Goal: Task Accomplishment & Management: Manage account settings

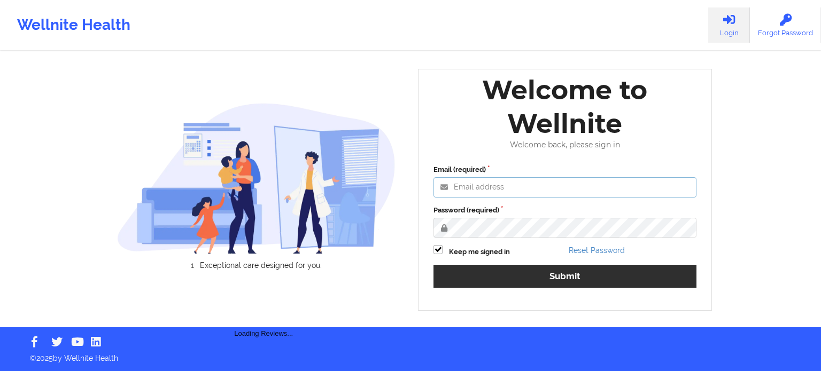
type input "[EMAIL_ADDRESS][DOMAIN_NAME]"
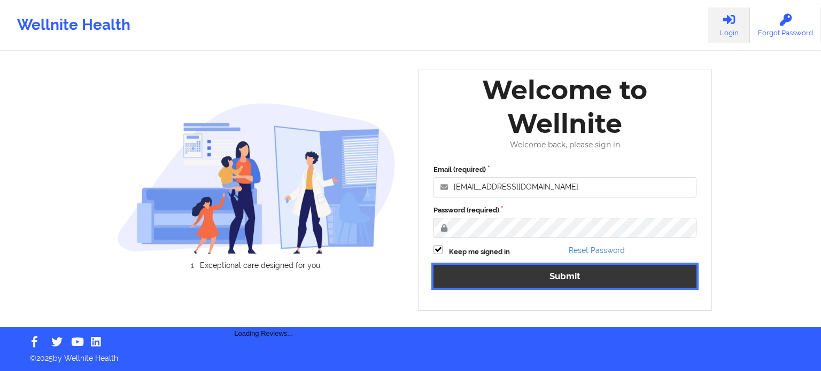
click at [600, 275] on button "Submit" at bounding box center [564, 276] width 263 height 23
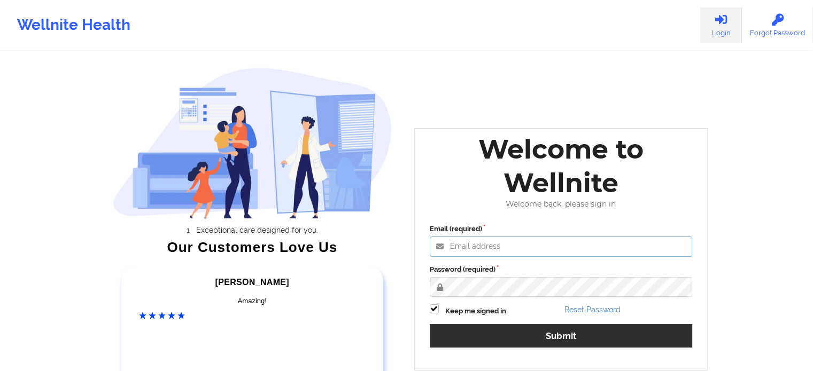
type input "jawad@wellnite.com"
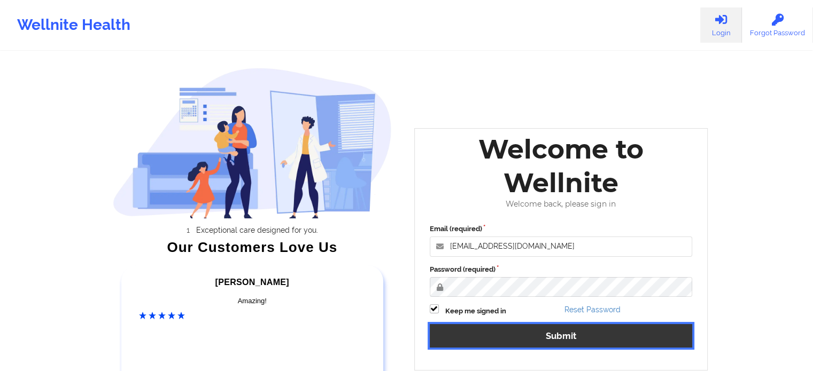
click at [534, 340] on button "Submit" at bounding box center [561, 335] width 263 height 23
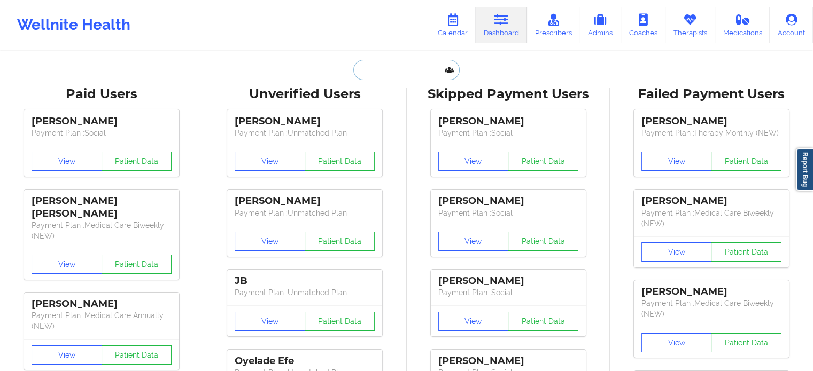
click at [410, 71] on input "text" at bounding box center [406, 70] width 106 height 20
paste input "[EMAIL_ADDRESS][DOMAIN_NAME]"
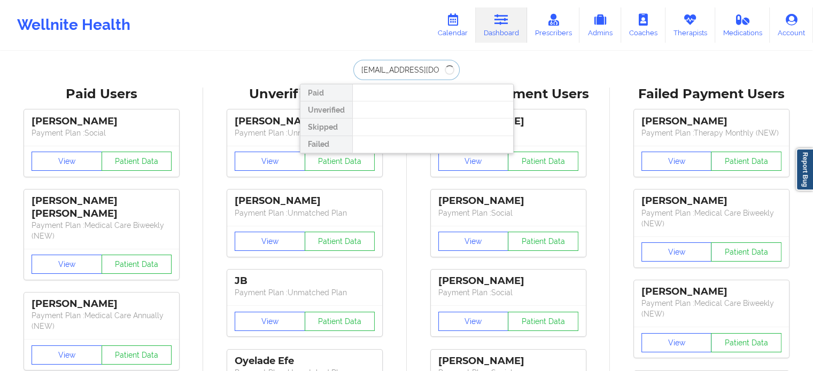
type input "[EMAIL_ADDRESS][DOMAIN_NAME]"
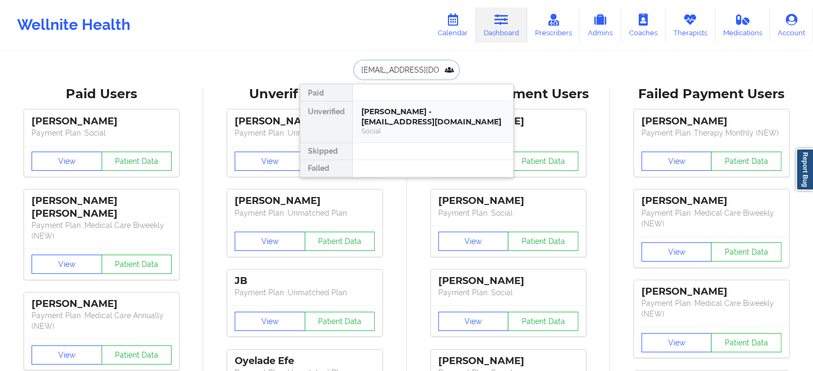
click at [424, 113] on div "[PERSON_NAME] - [EMAIL_ADDRESS][DOMAIN_NAME]" at bounding box center [432, 117] width 143 height 20
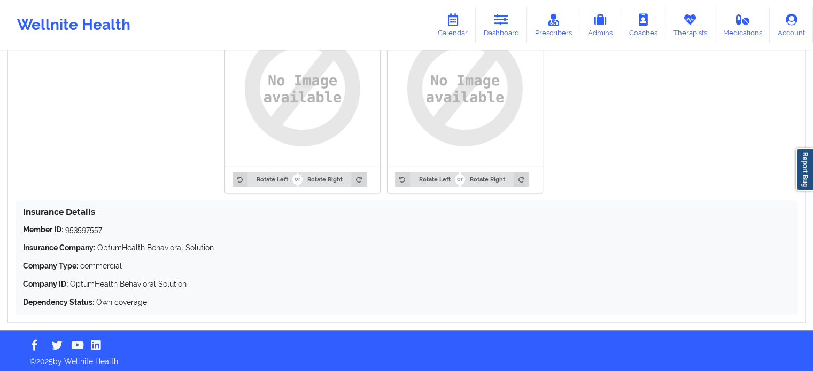
scroll to position [868, 0]
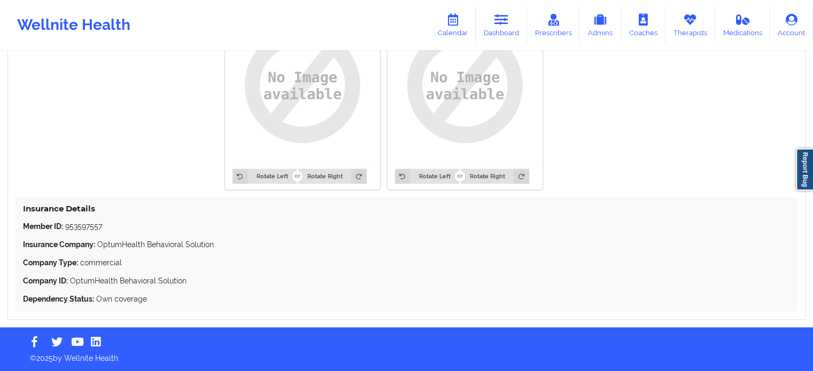
click at [75, 224] on p "Member ID: 953597557" at bounding box center [406, 226] width 767 height 11
copy p "953597557"
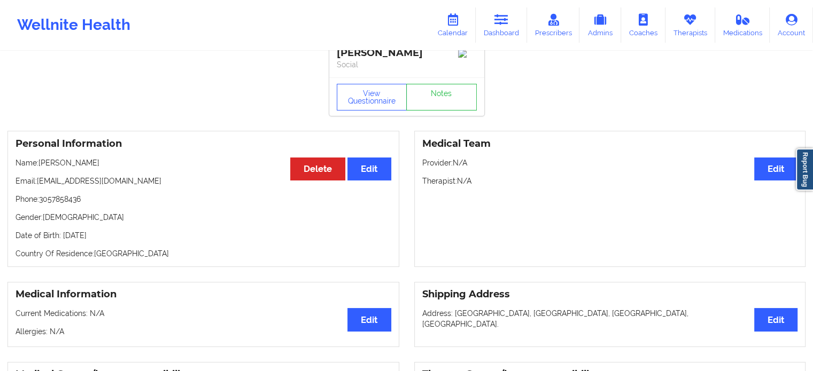
scroll to position [13, 0]
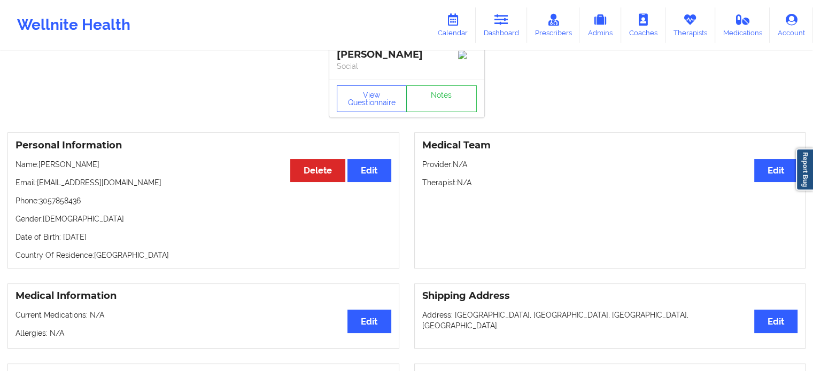
click at [110, 243] on p "Date of Birth: [DEMOGRAPHIC_DATA]" at bounding box center [203, 237] width 376 height 11
copy p "1977"
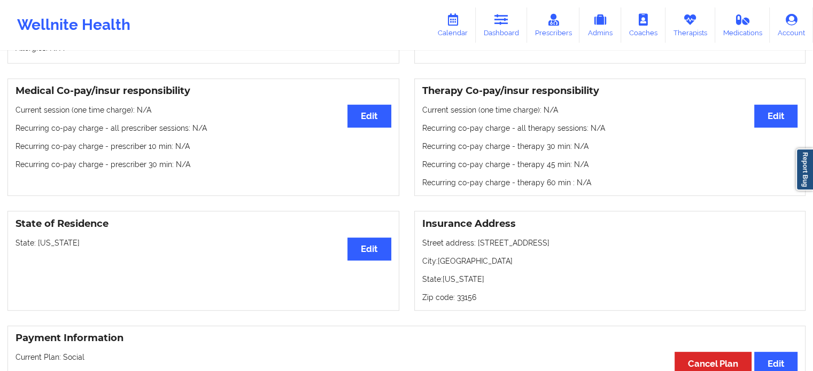
scroll to position [280, 0]
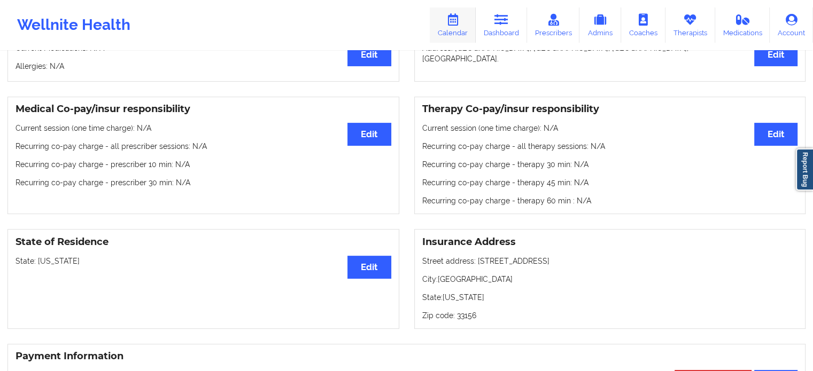
click at [517, 31] on link "Dashboard" at bounding box center [501, 24] width 51 height 35
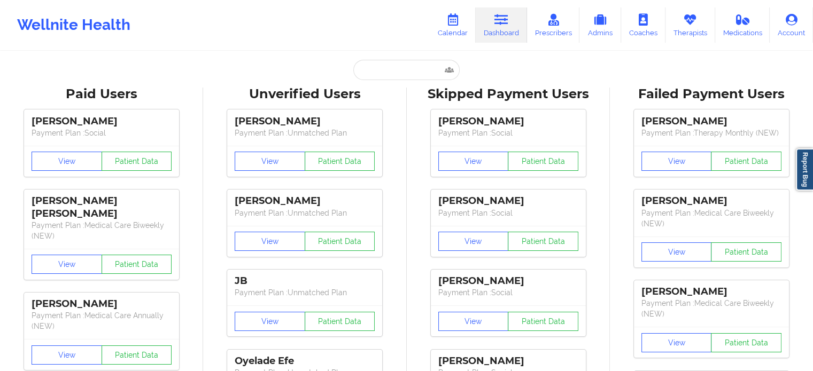
click at [421, 74] on input "text" at bounding box center [406, 70] width 106 height 20
paste input "[EMAIL_ADDRESS][DOMAIN_NAME]"
type input "[EMAIL_ADDRESS][DOMAIN_NAME]"
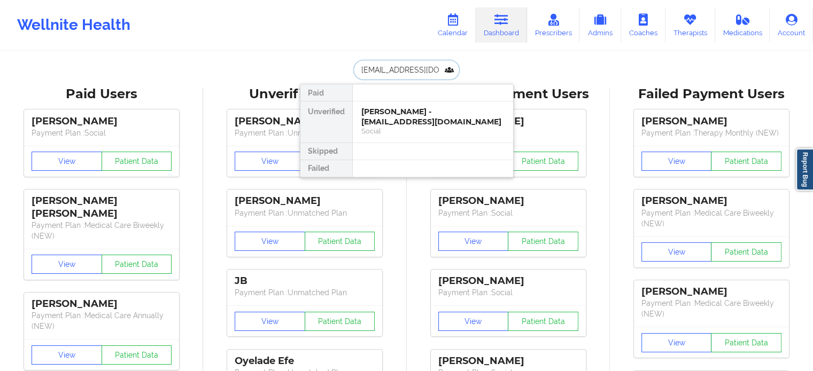
scroll to position [0, 10]
click at [409, 115] on div "[PERSON_NAME] - [EMAIL_ADDRESS][DOMAIN_NAME]" at bounding box center [432, 117] width 143 height 20
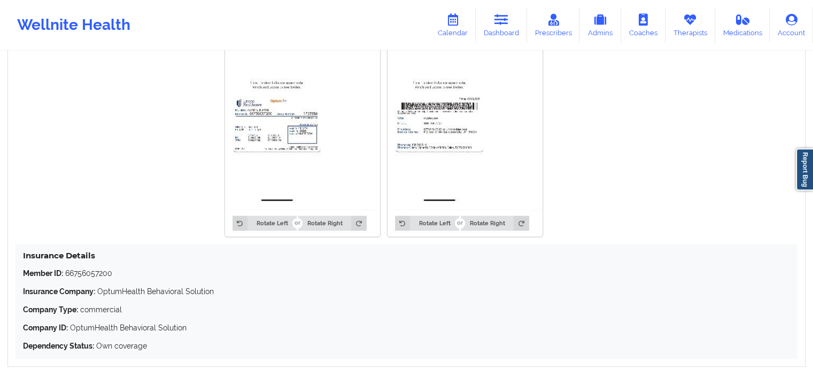
scroll to position [921, 0]
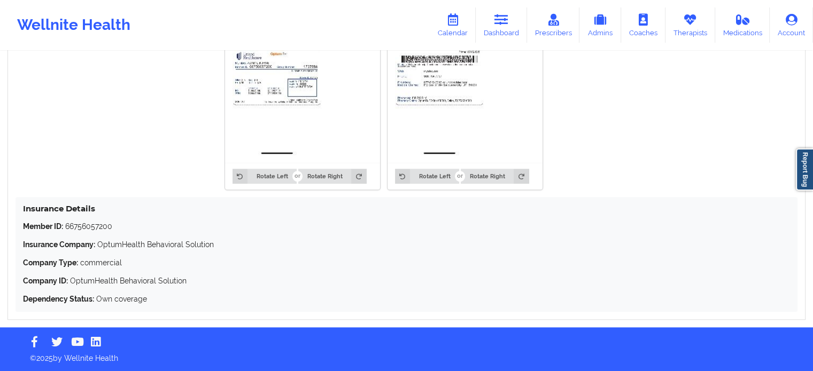
click at [77, 222] on p "Member ID: 66756057200" at bounding box center [406, 226] width 767 height 11
copy p "66756057200"
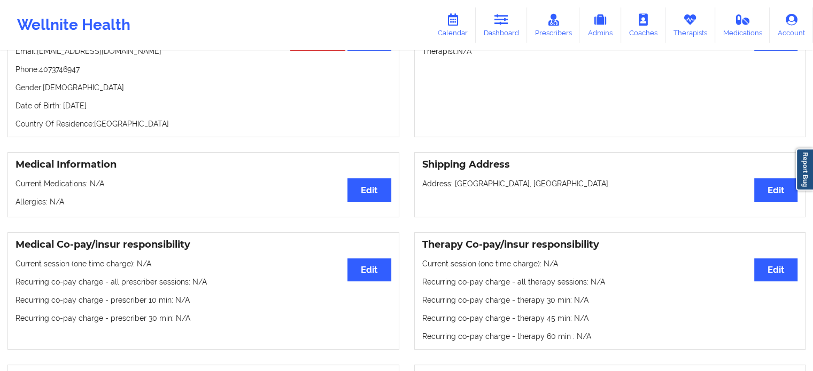
scroll to position [119, 0]
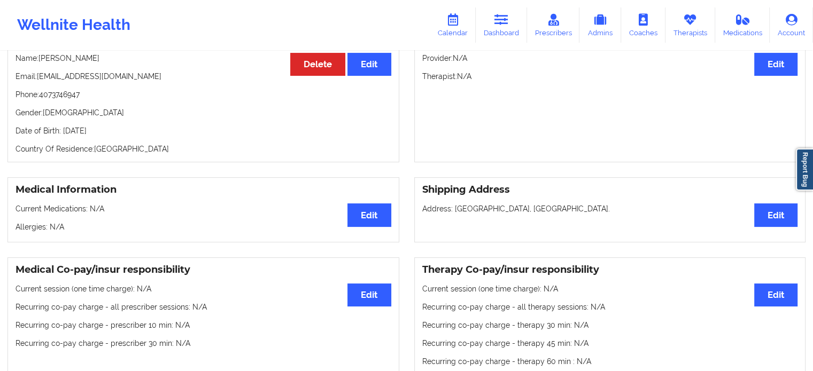
click at [131, 133] on p "Date of Birth: [DEMOGRAPHIC_DATA]" at bounding box center [203, 131] width 376 height 11
click at [127, 131] on p "Date of Birth: [DEMOGRAPHIC_DATA]" at bounding box center [203, 131] width 376 height 11
copy p "1996"
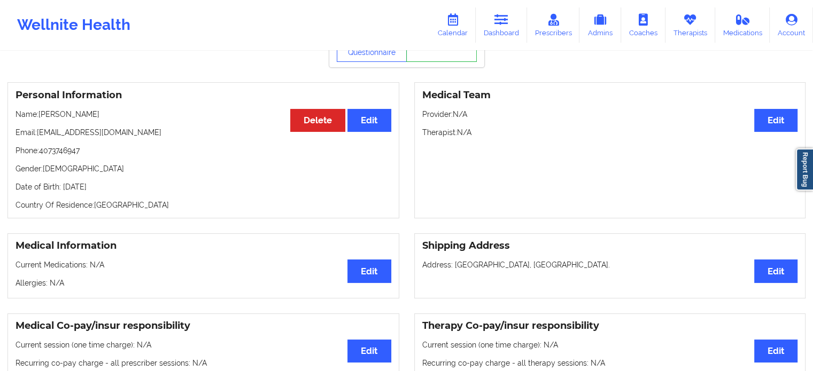
scroll to position [0, 0]
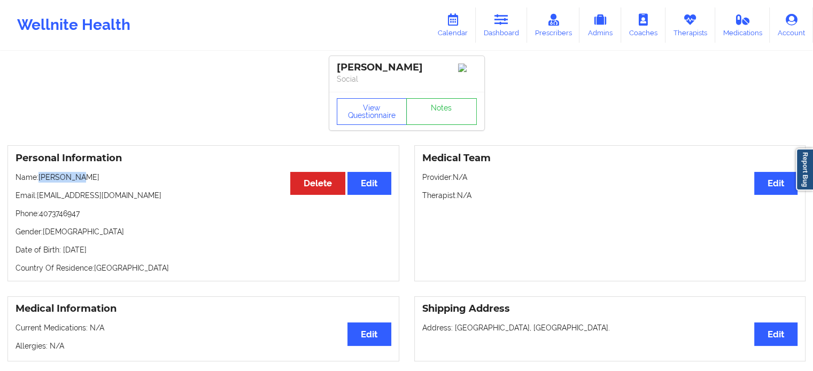
drag, startPoint x: 102, startPoint y: 178, endPoint x: 41, endPoint y: 182, distance: 61.6
click at [41, 182] on p "Name: [PERSON_NAME]" at bounding box center [203, 177] width 376 height 11
copy p "[PERSON_NAME]"
drag, startPoint x: 138, startPoint y: 195, endPoint x: 37, endPoint y: 197, distance: 100.5
click at [37, 197] on p "Email: [EMAIL_ADDRESS][DOMAIN_NAME]" at bounding box center [203, 195] width 376 height 11
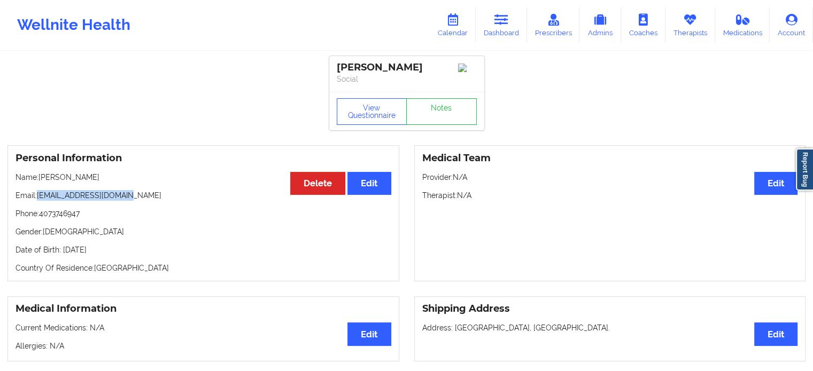
copy p "[EMAIL_ADDRESS][DOMAIN_NAME]"
drag, startPoint x: 507, startPoint y: 22, endPoint x: 509, endPoint y: 33, distance: 10.3
click at [507, 22] on icon at bounding box center [501, 20] width 14 height 12
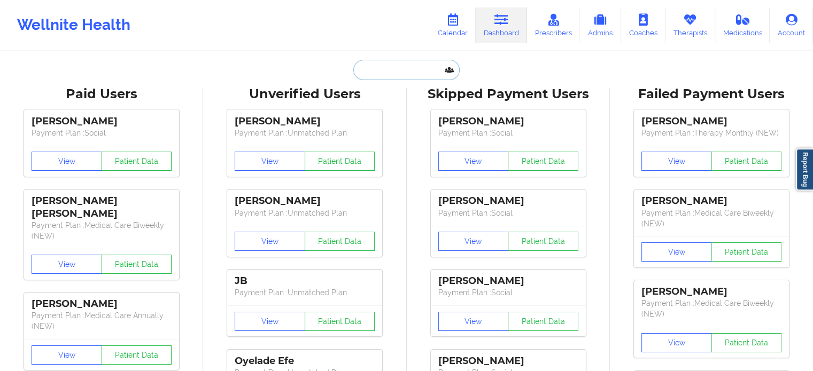
click at [395, 70] on input "text" at bounding box center [406, 70] width 106 height 20
paste input "[EMAIL_ADDRESS][DOMAIN_NAME]"
type input "[EMAIL_ADDRESS][DOMAIN_NAME]"
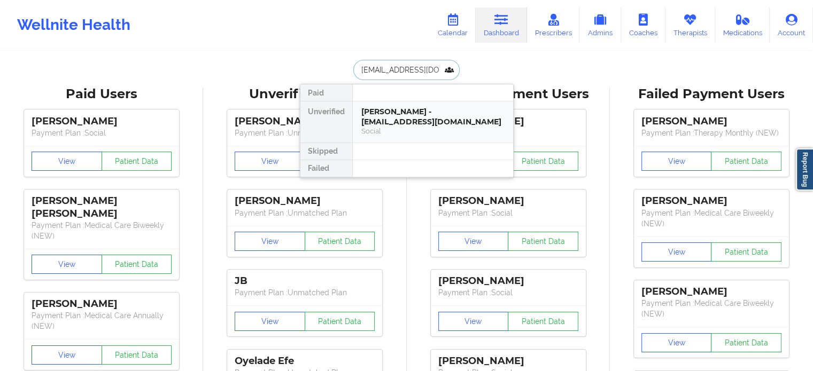
click at [402, 110] on div "[PERSON_NAME] - [EMAIL_ADDRESS][DOMAIN_NAME]" at bounding box center [432, 117] width 143 height 20
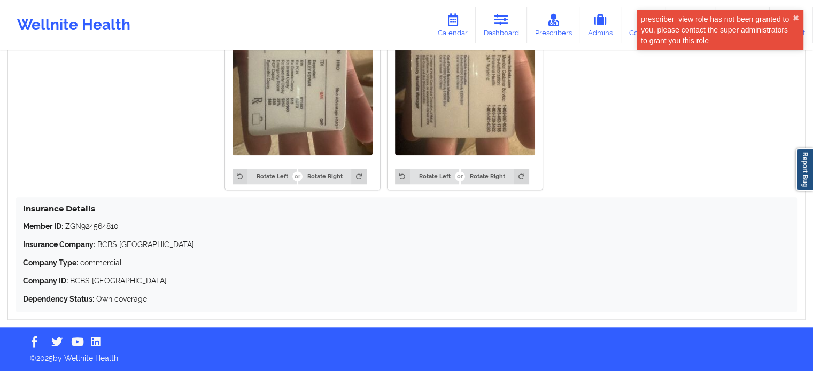
scroll to position [915, 0]
click at [92, 231] on p "Member ID: ZGN924564810" at bounding box center [406, 226] width 767 height 11
copy p "ZGN924564810"
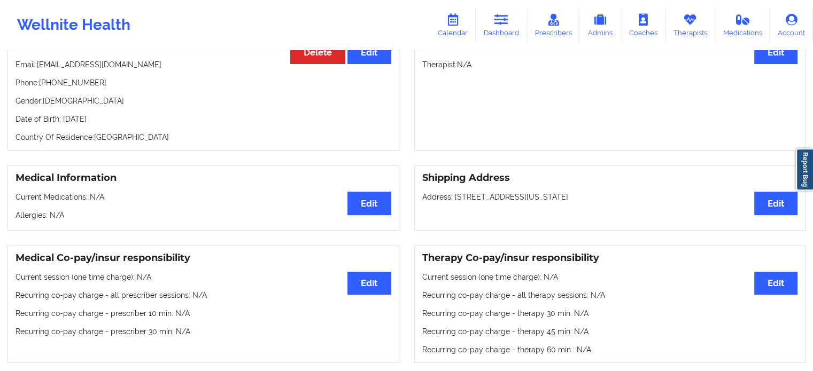
scroll to position [113, 0]
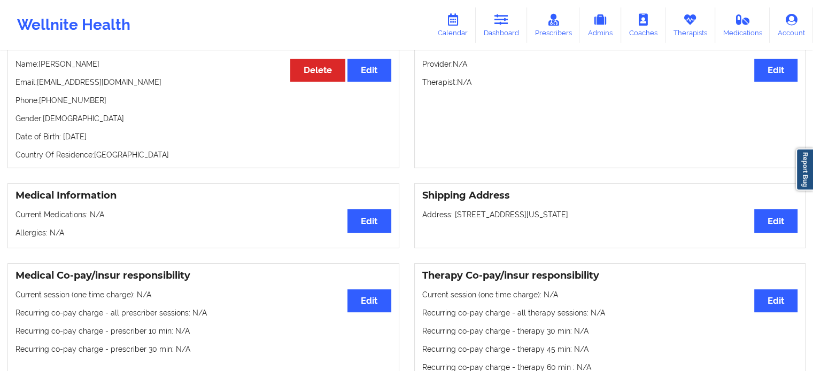
click at [112, 141] on p "Date of Birth: [DEMOGRAPHIC_DATA]" at bounding box center [203, 136] width 376 height 11
copy p "1988"
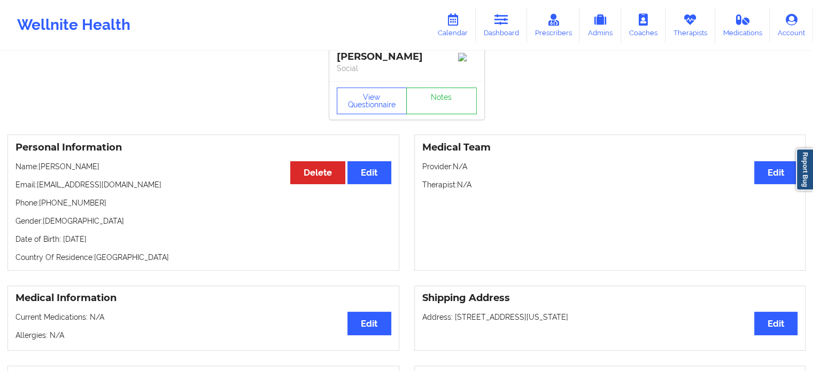
scroll to position [6, 0]
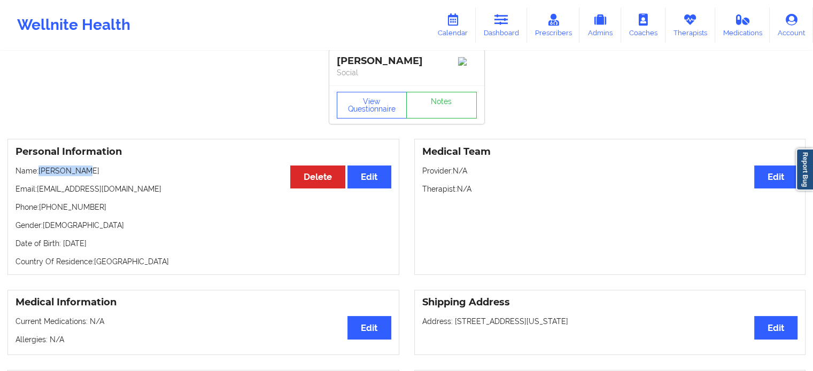
drag, startPoint x: 95, startPoint y: 173, endPoint x: 41, endPoint y: 169, distance: 54.6
click at [41, 169] on p "Name: [PERSON_NAME]" at bounding box center [203, 171] width 376 height 11
copy p "[PERSON_NAME]"
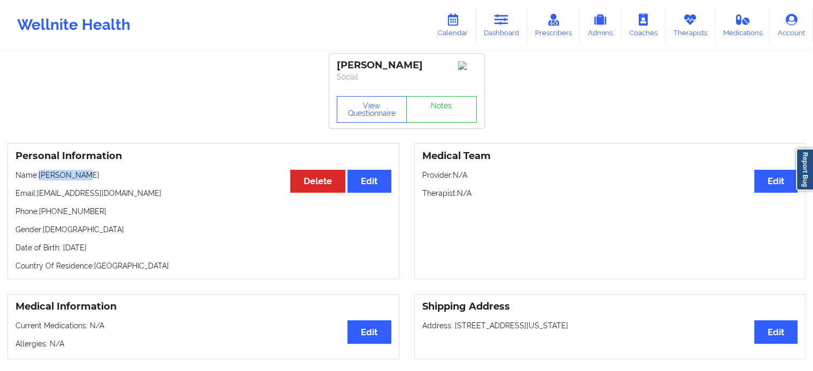
scroll to position [0, 0]
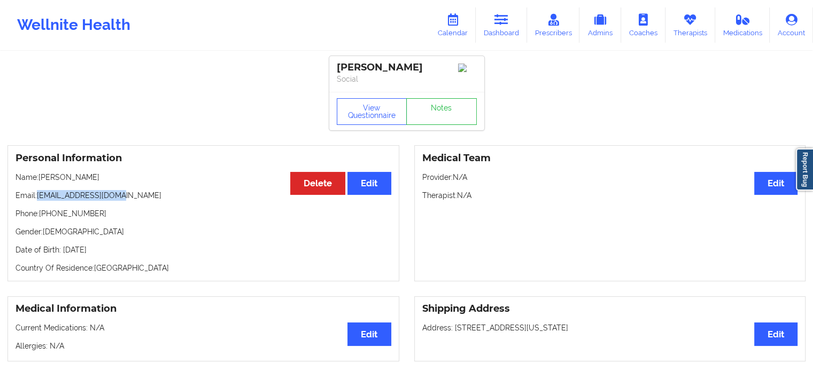
drag, startPoint x: 111, startPoint y: 197, endPoint x: 38, endPoint y: 199, distance: 73.2
click at [38, 199] on p "Email: [EMAIL_ADDRESS][DOMAIN_NAME]" at bounding box center [203, 195] width 376 height 11
copy p "[EMAIL_ADDRESS][DOMAIN_NAME]"
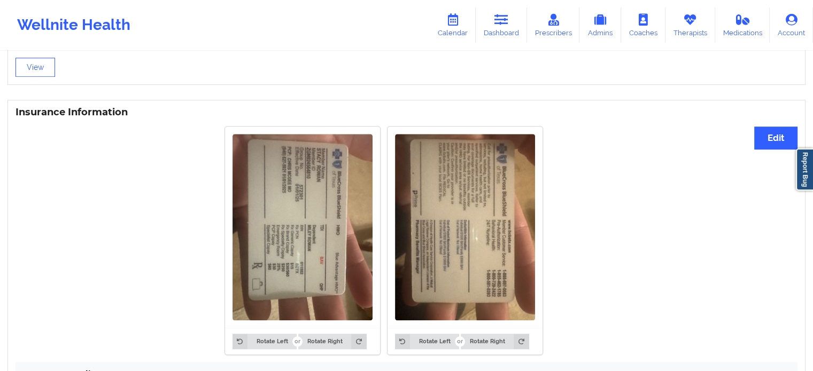
scroll to position [915, 0]
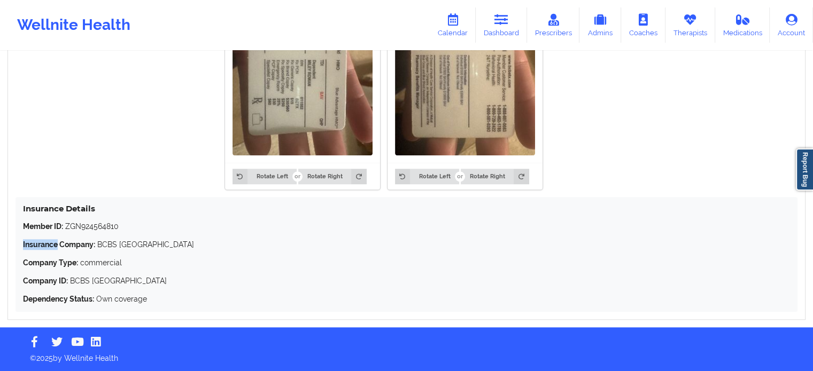
drag, startPoint x: 57, startPoint y: 244, endPoint x: 20, endPoint y: 245, distance: 36.3
click at [20, 245] on div "Insurance Details Member ID: ZGN924564810 Insurance Company: BCBS TX Company Ty…" at bounding box center [406, 254] width 782 height 115
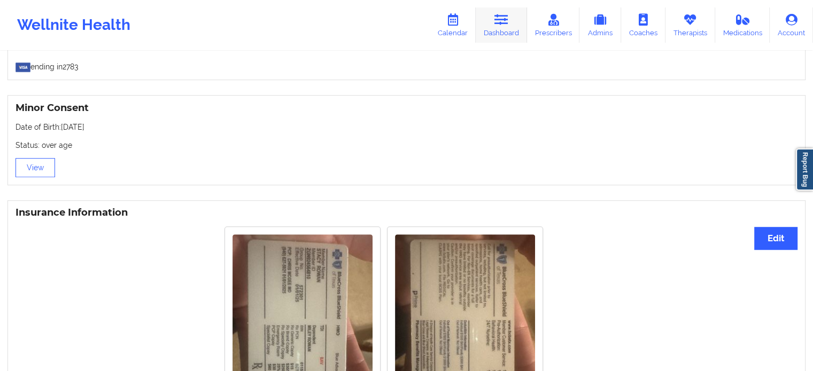
click at [493, 27] on link "Dashboard" at bounding box center [501, 24] width 51 height 35
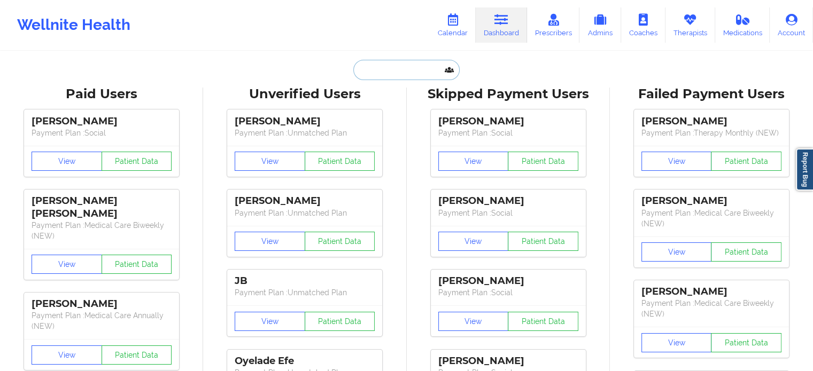
click at [389, 60] on input "text" at bounding box center [406, 70] width 106 height 20
paste input "[EMAIL_ADDRESS][DOMAIN_NAME]"
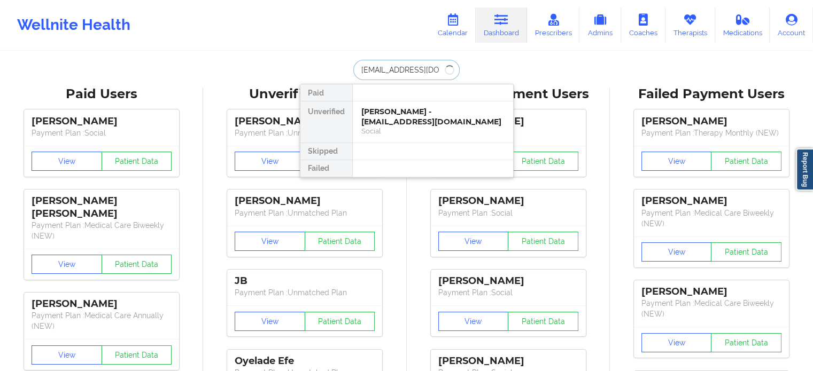
type input "[EMAIL_ADDRESS][DOMAIN_NAME]"
click at [408, 108] on div "[PERSON_NAME] - [EMAIL_ADDRESS][DOMAIN_NAME] Social" at bounding box center [433, 122] width 160 height 41
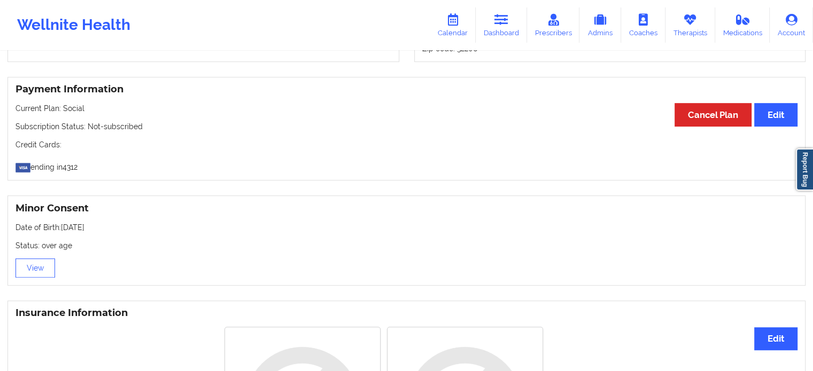
scroll to position [868, 0]
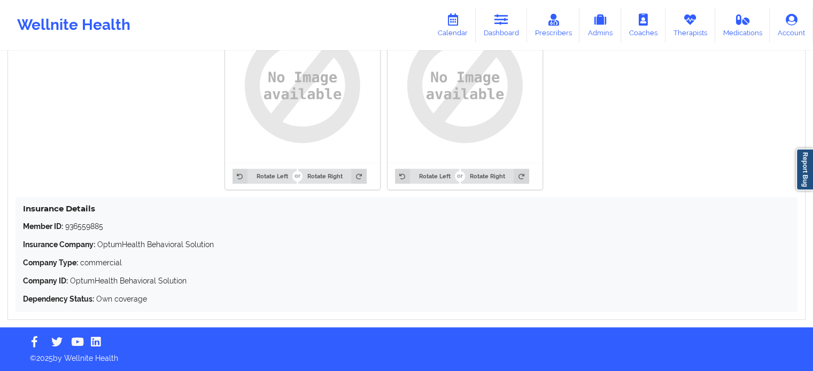
click at [81, 224] on p "Member ID: 936559885" at bounding box center [406, 226] width 767 height 11
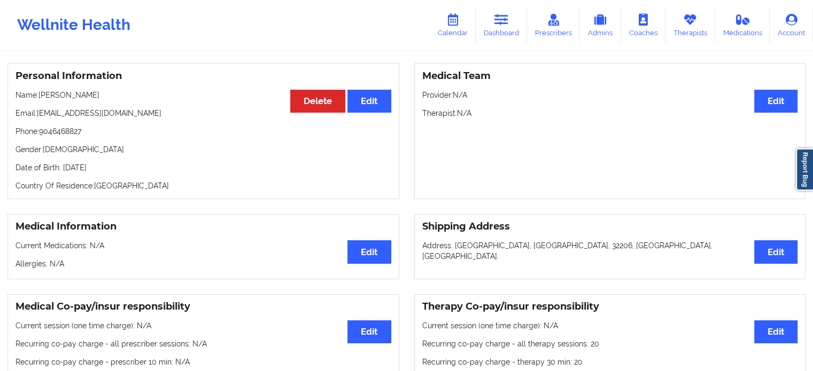
scroll to position [66, 0]
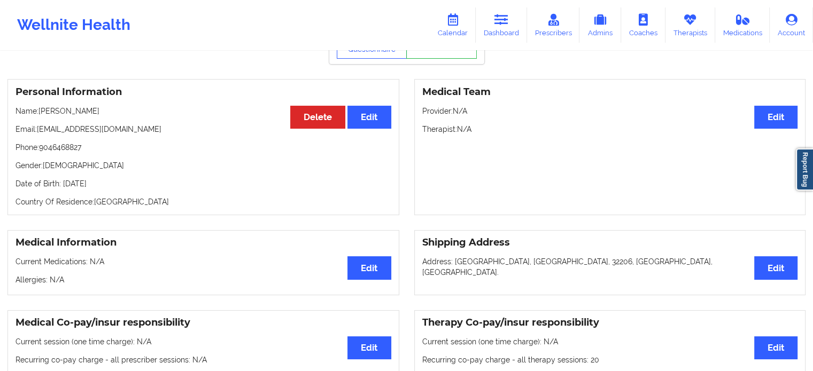
click at [125, 185] on p "Date of Birth: [DEMOGRAPHIC_DATA]" at bounding box center [203, 184] width 376 height 11
drag, startPoint x: 97, startPoint y: 108, endPoint x: 41, endPoint y: 111, distance: 56.7
click at [41, 111] on div "Personal Information Edit Delete Name: [PERSON_NAME] Email: [EMAIL_ADDRESS][DOM…" at bounding box center [203, 147] width 392 height 136
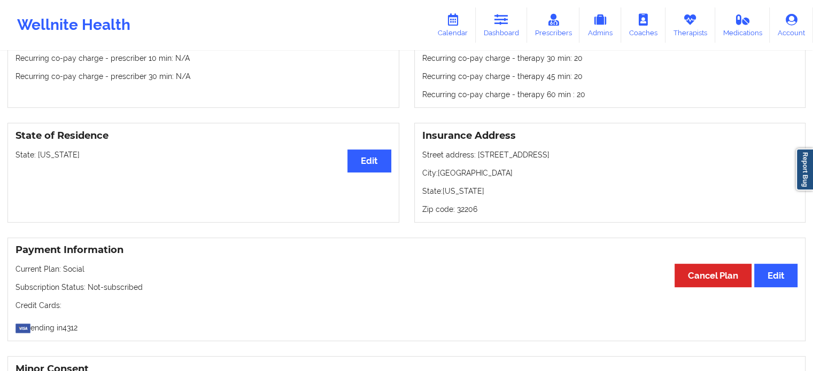
scroll to position [387, 0]
click at [495, 26] on link "Dashboard" at bounding box center [501, 24] width 51 height 35
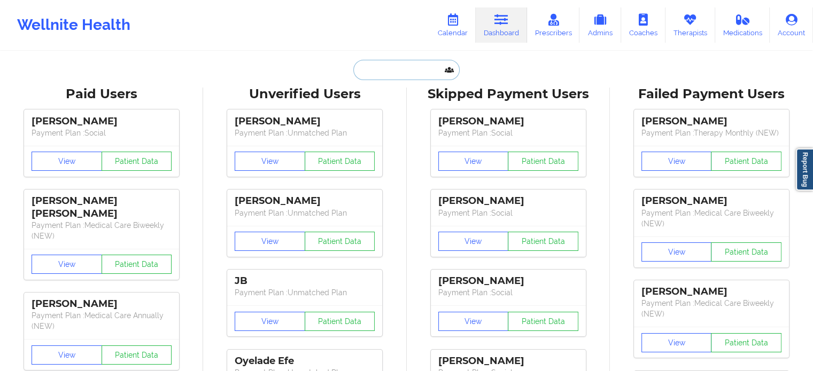
click at [405, 72] on input "text" at bounding box center [406, 70] width 106 height 20
paste input "[PERSON_NAME][EMAIL_ADDRESS][DOMAIN_NAME]"
type input "[PERSON_NAME][EMAIL_ADDRESS][DOMAIN_NAME]"
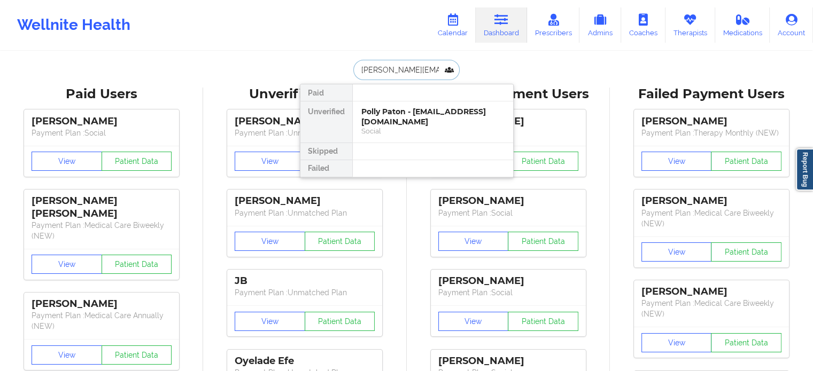
click at [398, 110] on div "Polly Paton - [EMAIL_ADDRESS][DOMAIN_NAME]" at bounding box center [432, 117] width 143 height 20
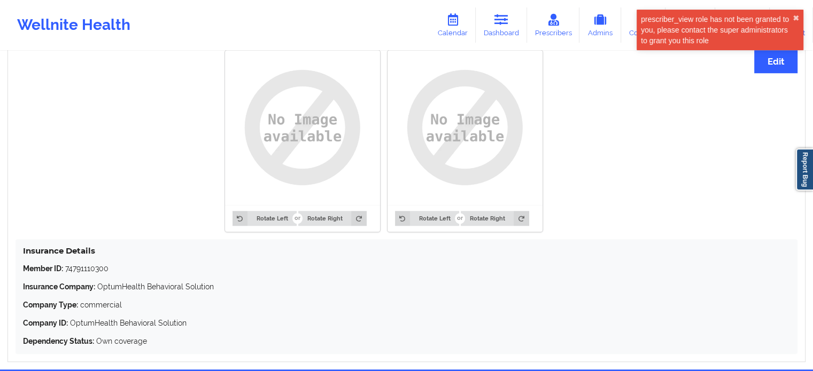
scroll to position [868, 0]
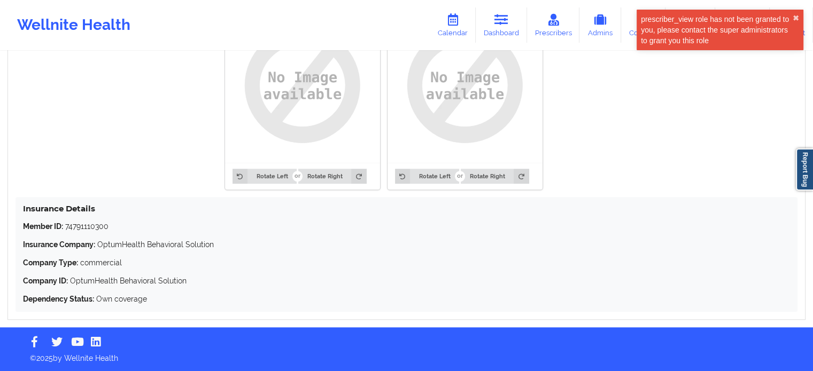
click at [85, 228] on p "Member ID: 74791110300" at bounding box center [406, 226] width 767 height 11
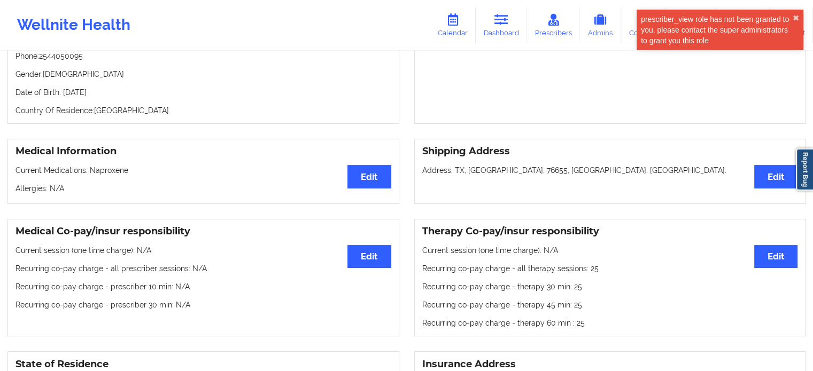
scroll to position [13, 0]
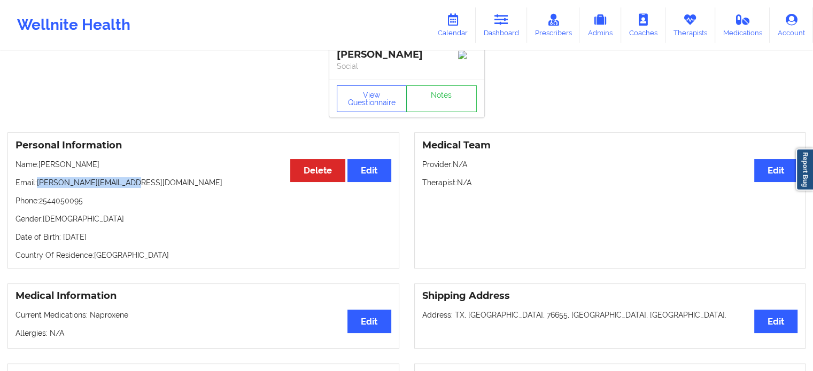
drag, startPoint x: 123, startPoint y: 184, endPoint x: 37, endPoint y: 179, distance: 86.2
click at [38, 188] on p "Email: [PERSON_NAME][EMAIL_ADDRESS][DOMAIN_NAME]" at bounding box center [203, 182] width 376 height 11
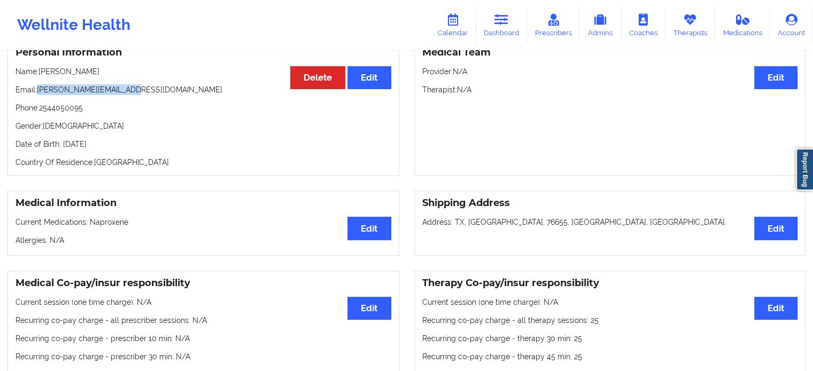
scroll to position [0, 0]
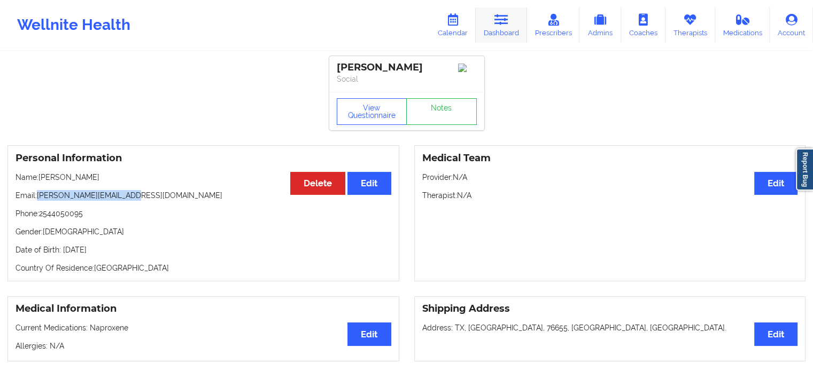
click at [513, 27] on link "Dashboard" at bounding box center [501, 24] width 51 height 35
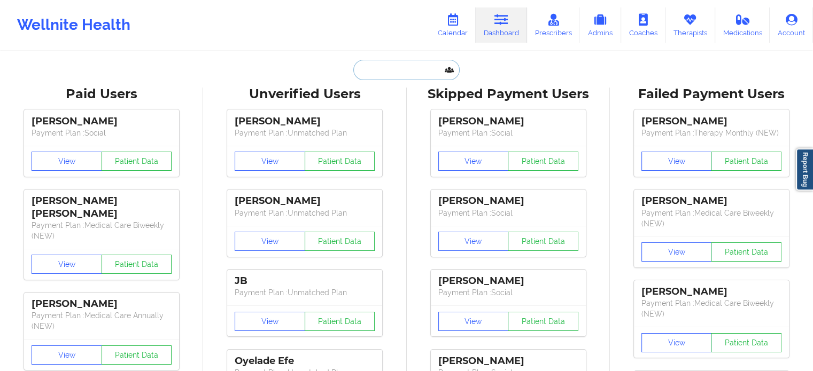
click at [370, 61] on input "text" at bounding box center [406, 70] width 106 height 20
paste input "[EMAIL_ADDRESS][DOMAIN_NAME]"
type input "[EMAIL_ADDRESS][DOMAIN_NAME]"
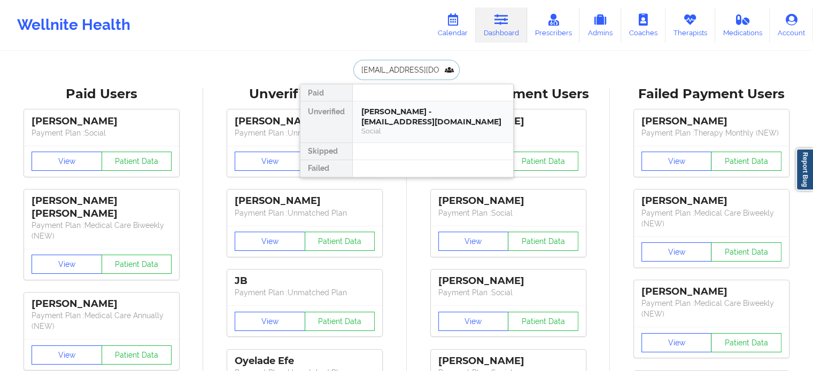
click at [405, 115] on div "[PERSON_NAME] - [EMAIL_ADDRESS][DOMAIN_NAME]" at bounding box center [432, 117] width 143 height 20
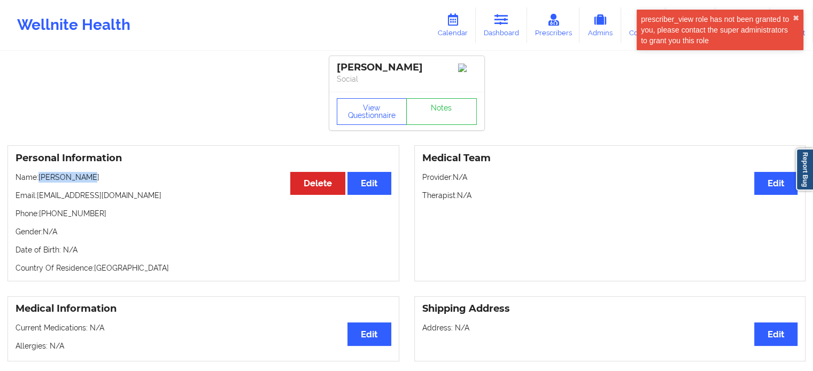
drag, startPoint x: 94, startPoint y: 183, endPoint x: 41, endPoint y: 175, distance: 54.0
click at [41, 175] on p "Name: [PERSON_NAME]" at bounding box center [203, 177] width 376 height 11
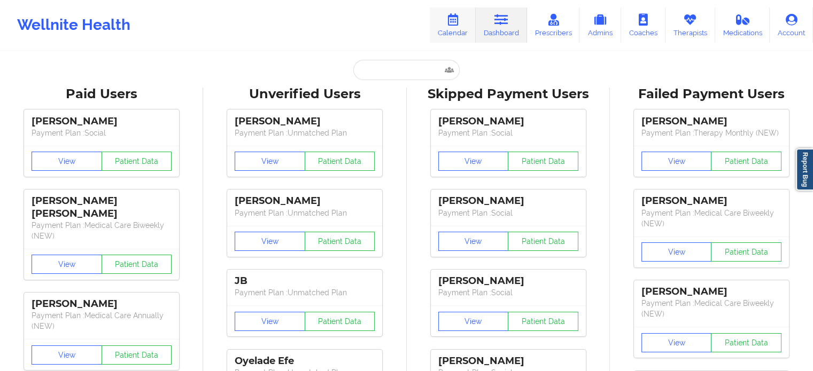
click at [466, 20] on link "Calendar" at bounding box center [453, 24] width 46 height 35
click at [690, 29] on link "Therapists" at bounding box center [690, 24] width 50 height 35
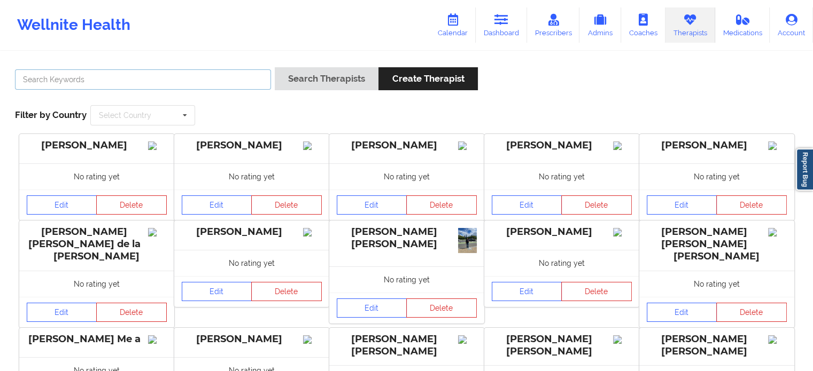
click at [230, 74] on input "text" at bounding box center [143, 79] width 256 height 20
paste input "Manoj Sharma"
type input "Manoj Sharma"
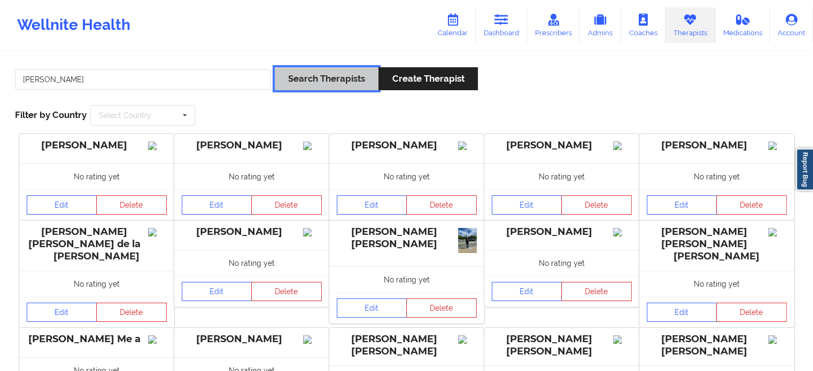
click at [319, 82] on button "Search Therapists" at bounding box center [327, 78] width 104 height 23
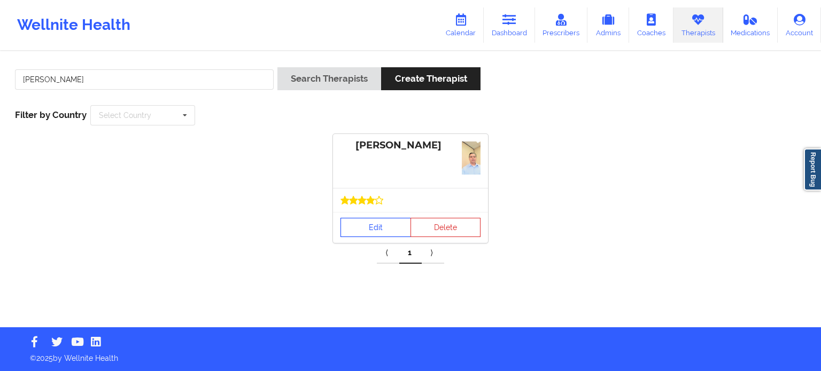
click at [367, 218] on link "Edit" at bounding box center [375, 227] width 71 height 19
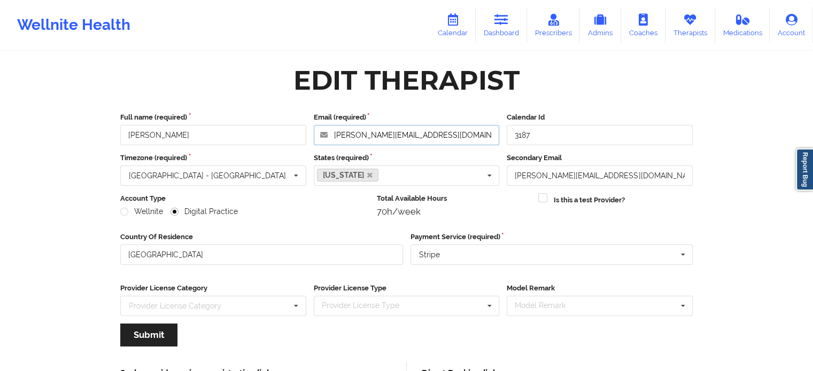
drag, startPoint x: 436, startPoint y: 130, endPoint x: 322, endPoint y: 132, distance: 114.4
click at [322, 132] on input "msharma@antioch.edu" at bounding box center [407, 135] width 186 height 20
